Goal: Transaction & Acquisition: Purchase product/service

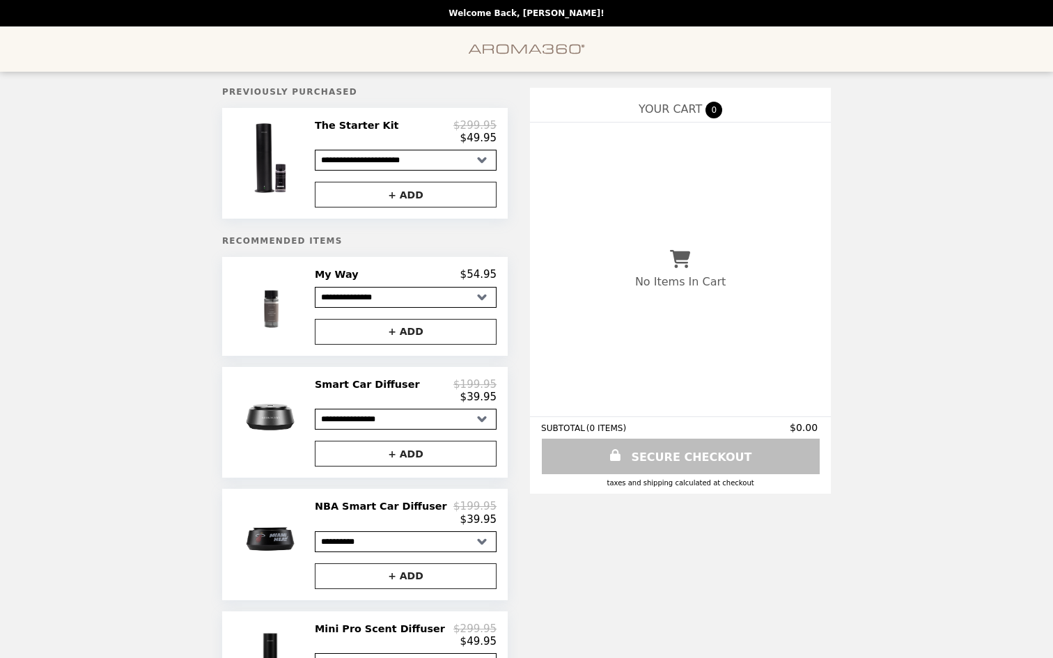
select select "**********"
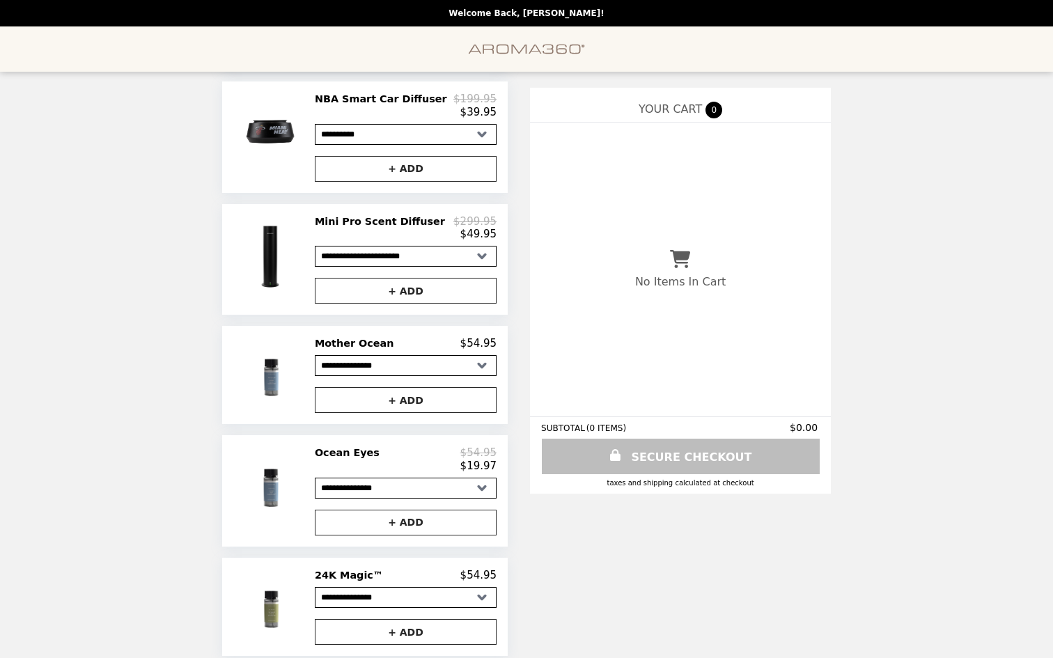
scroll to position [414, 0]
